Goal: Find contact information: Find contact information

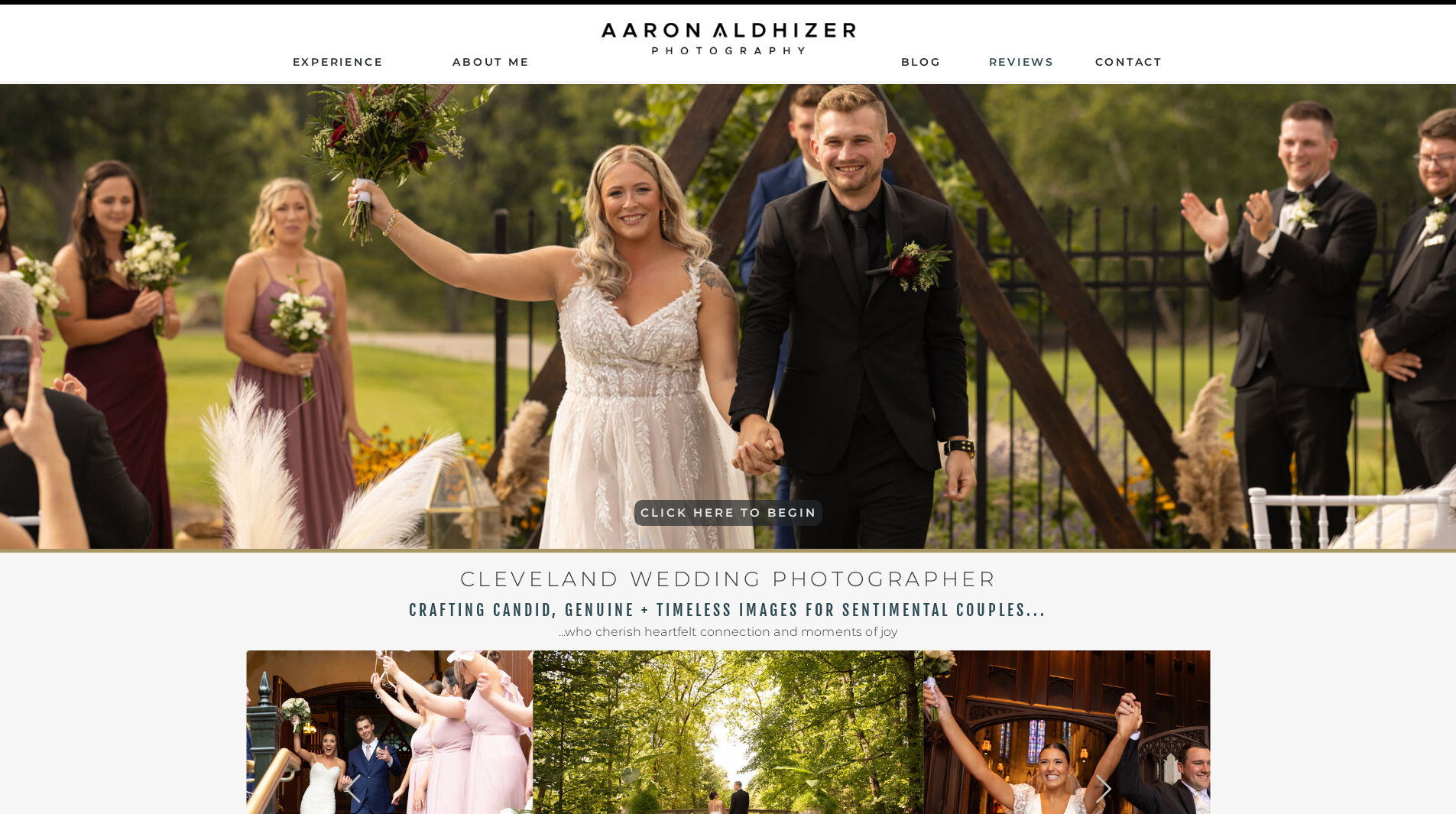
click at [1007, 65] on nav "ReviEws" at bounding box center [1022, 61] width 68 height 13
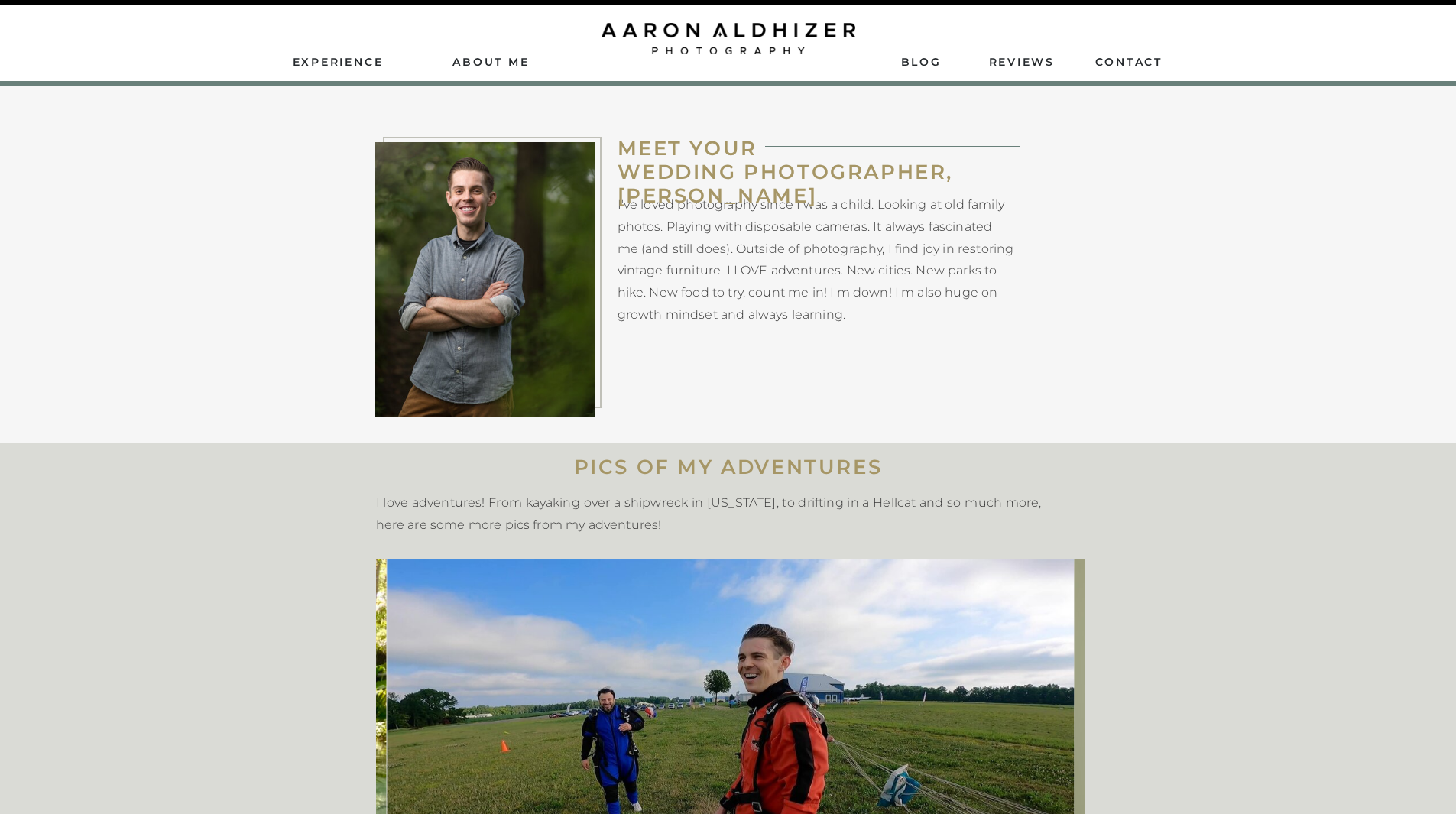
click at [1127, 60] on nav "contact" at bounding box center [1129, 61] width 68 height 13
